Goal: Find specific page/section: Find specific page/section

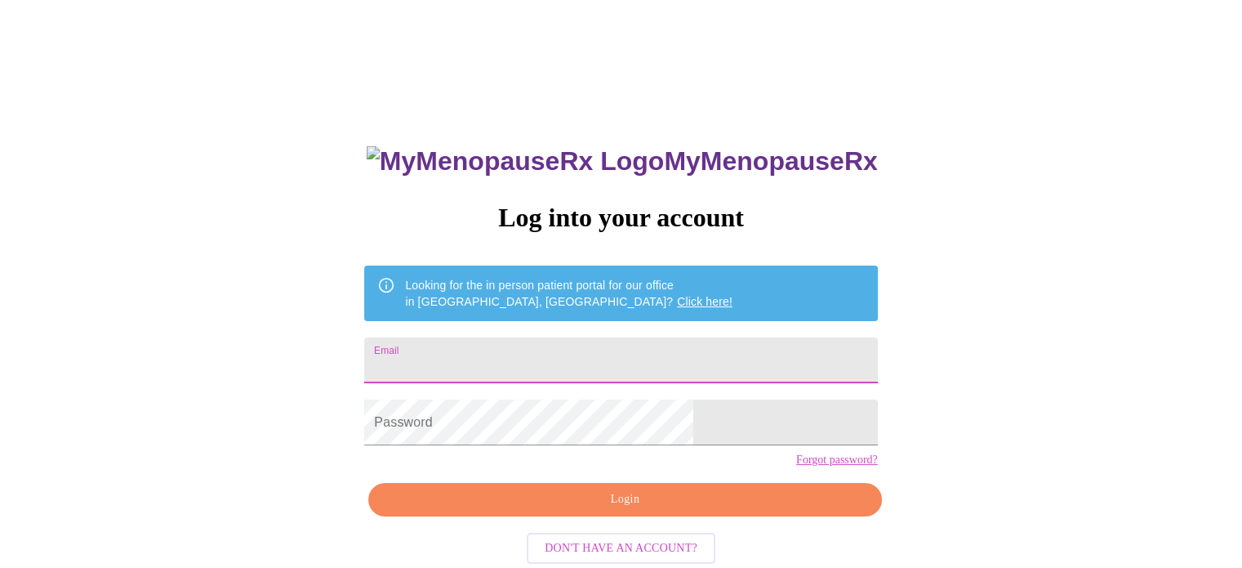
click at [542, 349] on input "Email" at bounding box center [620, 360] width 513 height 46
type input "[EMAIL_ADDRESS][DOMAIN_NAME]"
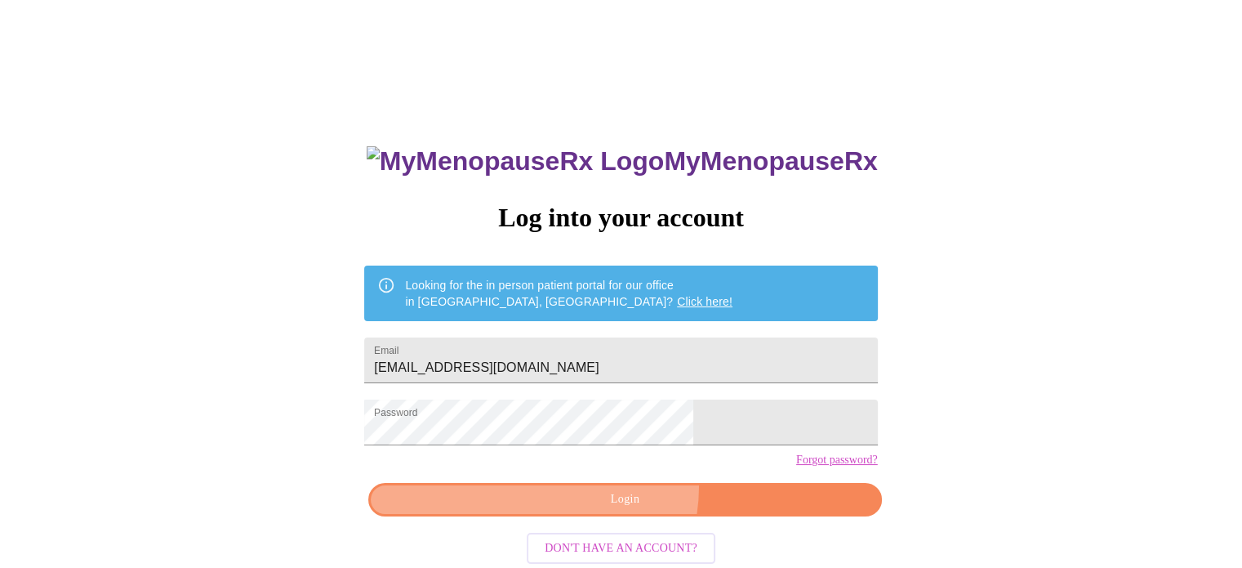
click at [592, 513] on button "Login" at bounding box center [624, 499] width 513 height 33
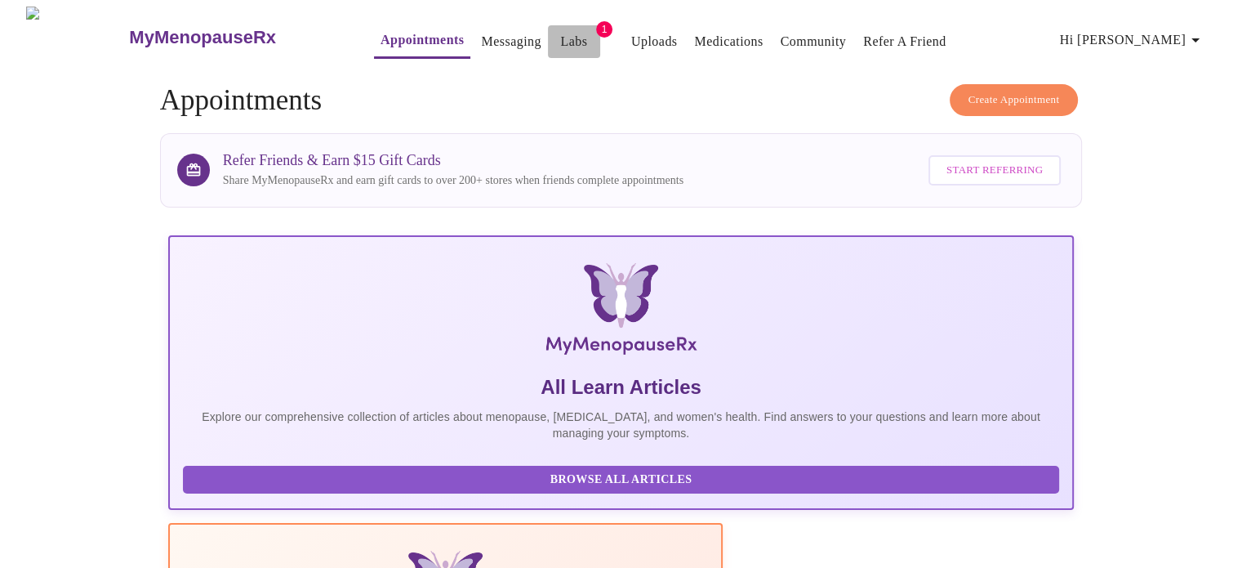
click at [554, 45] on span "Labs" at bounding box center [573, 41] width 39 height 23
click at [560, 30] on link "Labs" at bounding box center [573, 41] width 27 height 23
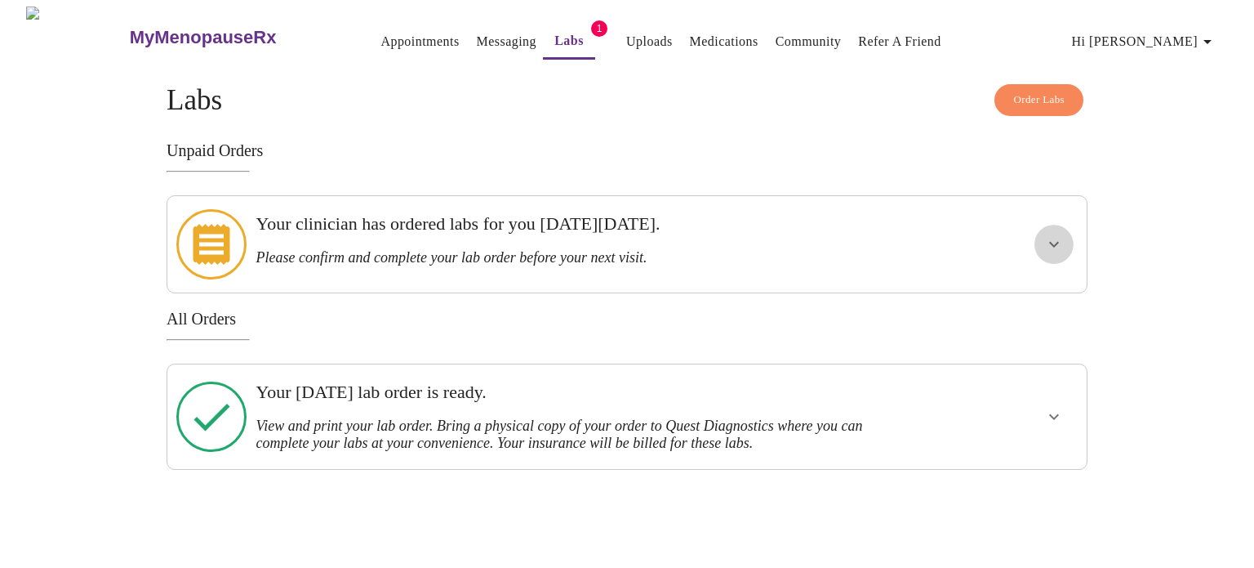
click at [1046, 234] on icon "show more" at bounding box center [1054, 244] width 20 height 20
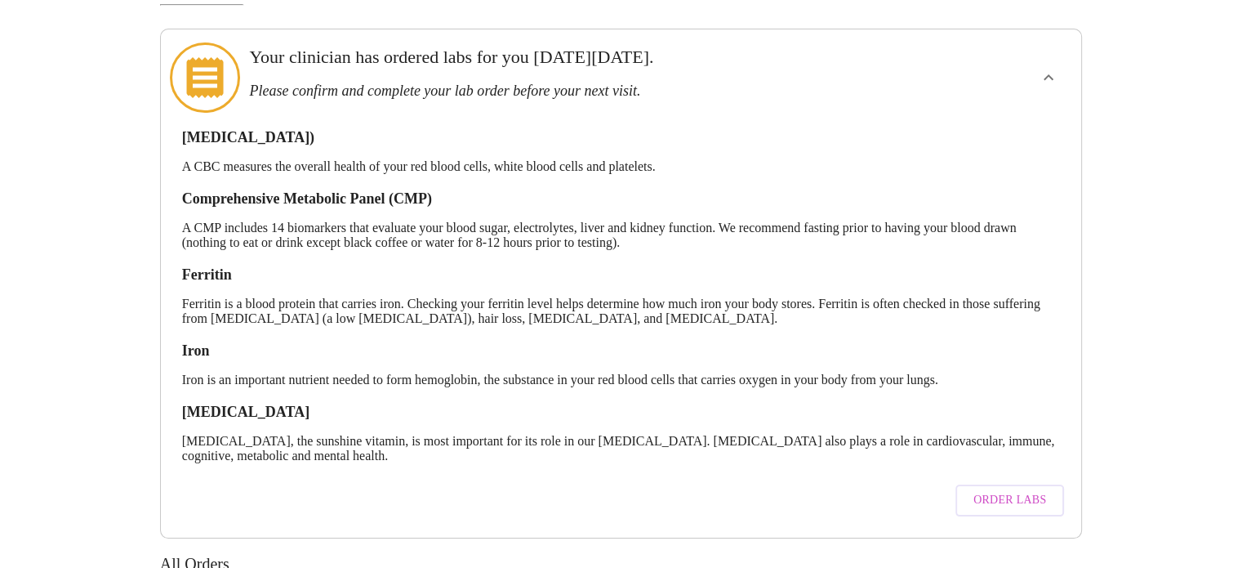
scroll to position [170, 0]
